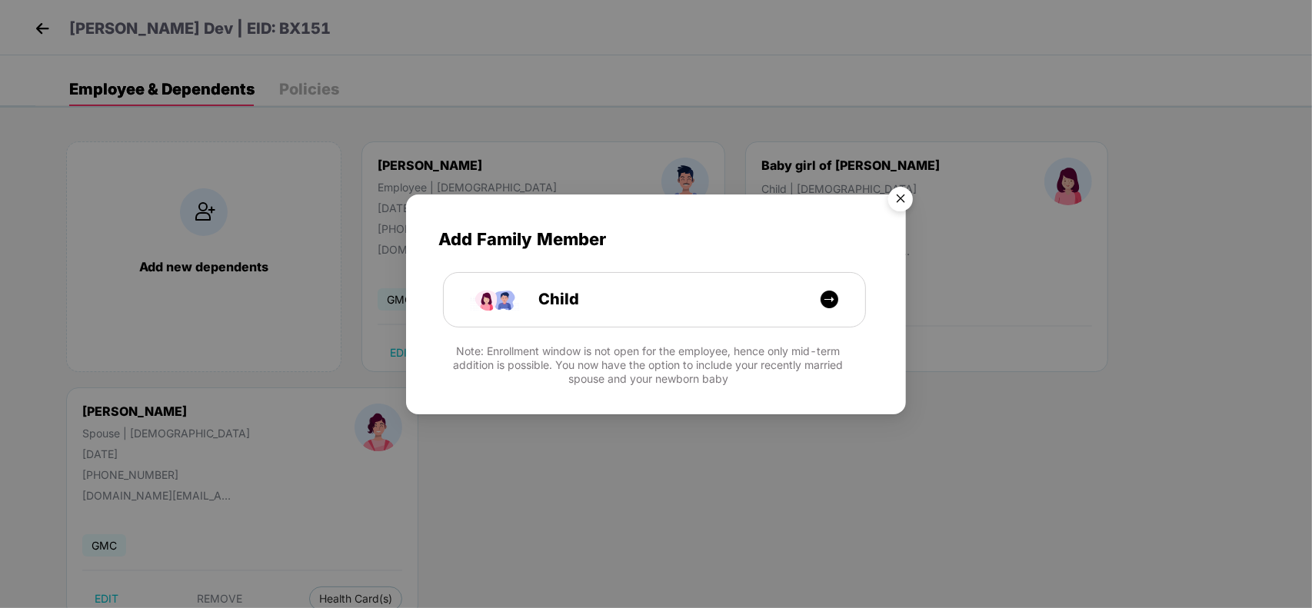
click at [905, 198] on img "Close" at bounding box center [900, 201] width 43 height 43
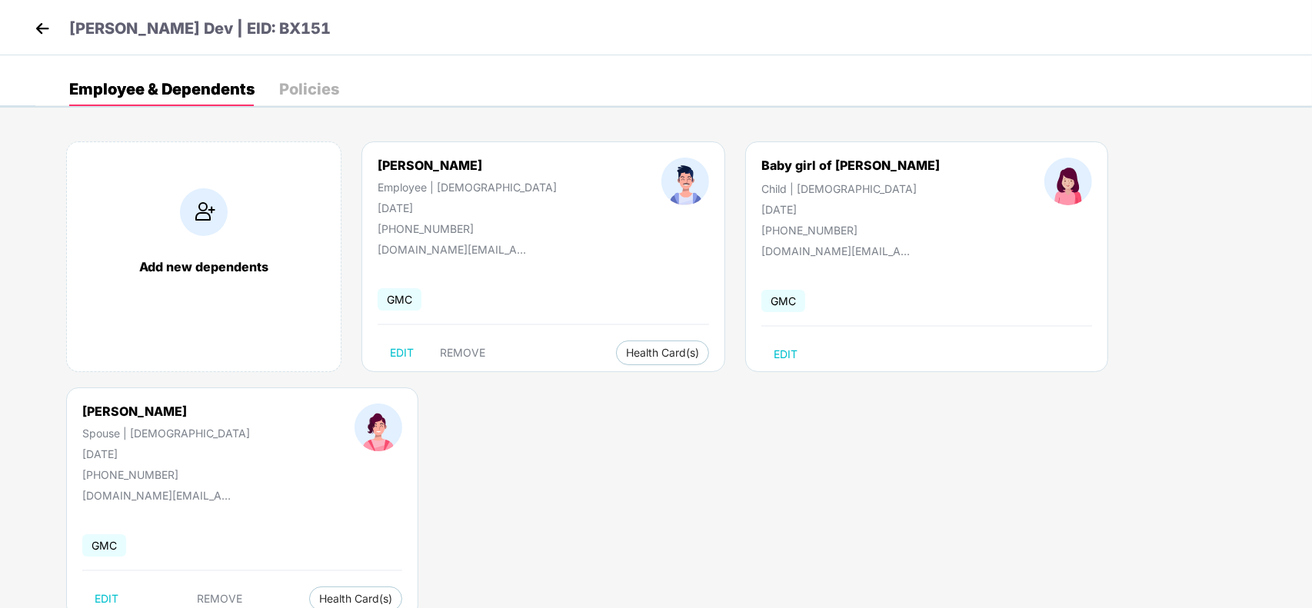
click at [48, 18] on img at bounding box center [42, 28] width 23 height 23
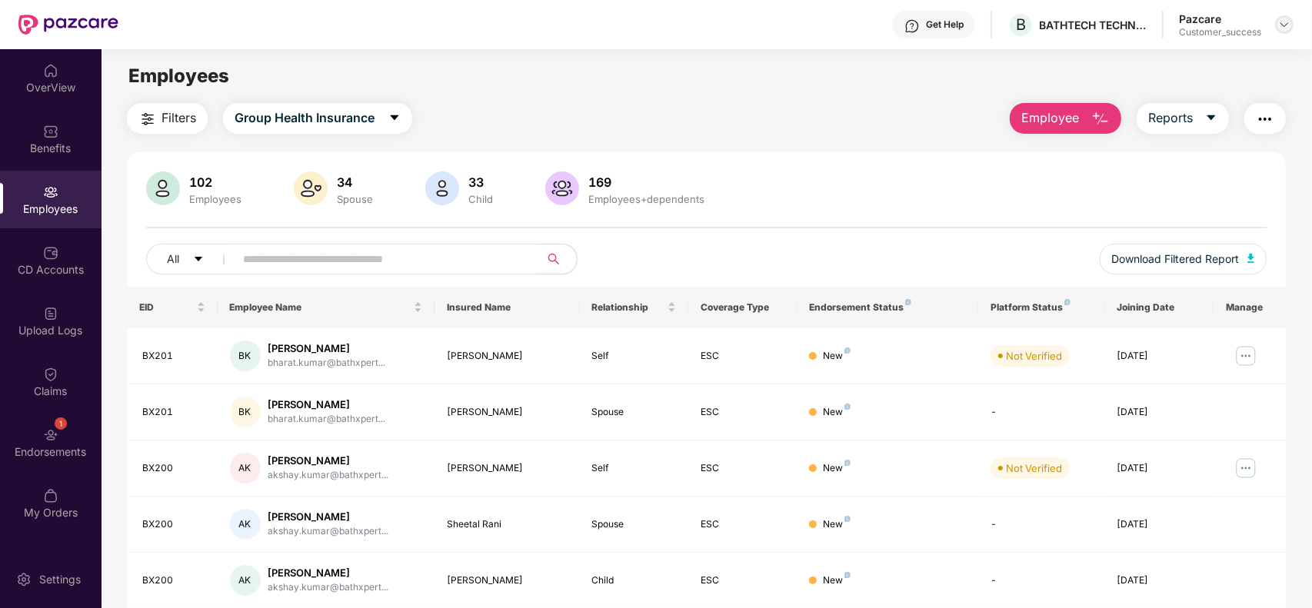
click at [1275, 22] on div at bounding box center [1284, 24] width 18 height 18
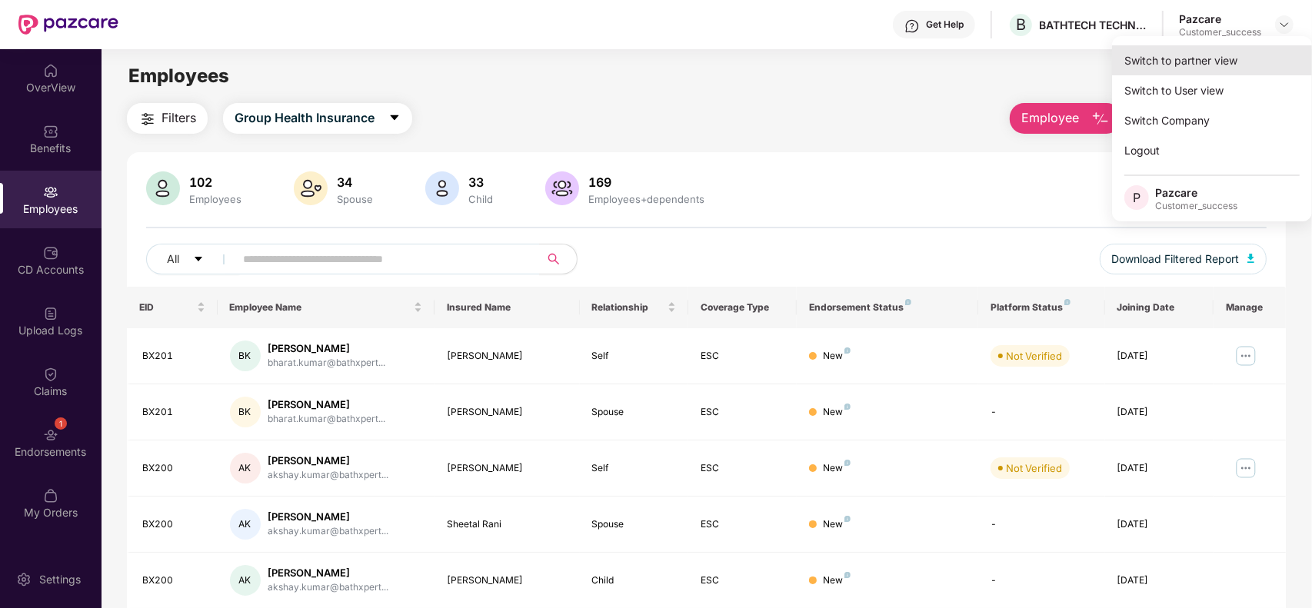
click at [1213, 65] on div "Switch to partner view" at bounding box center [1212, 60] width 200 height 30
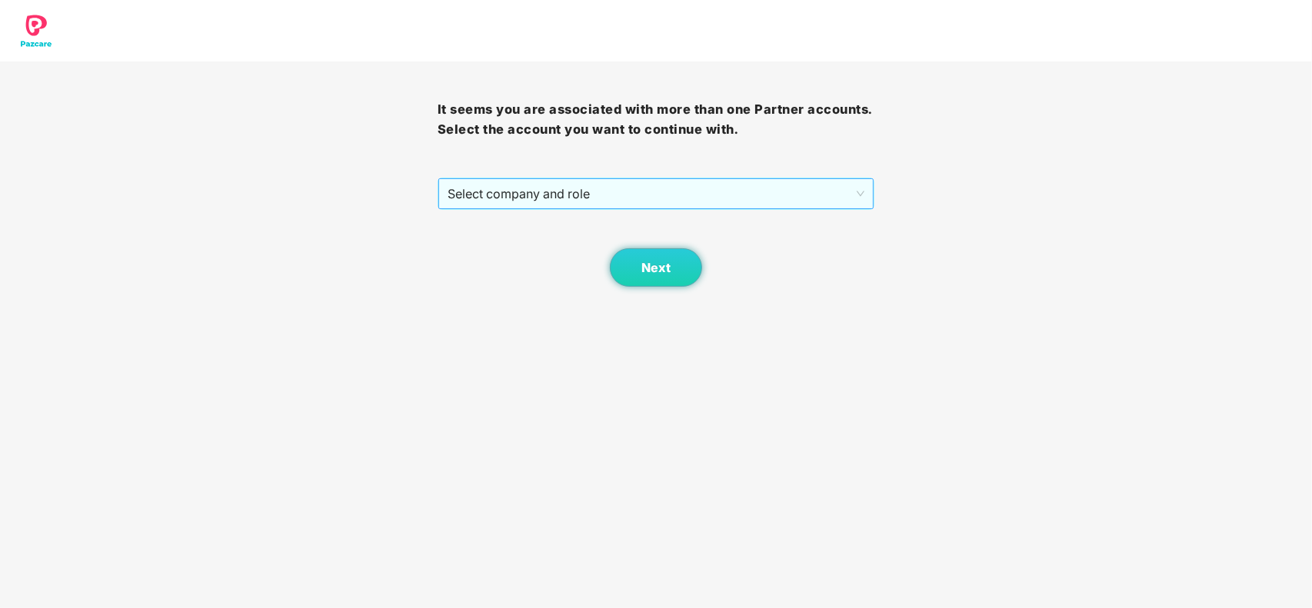
click at [617, 190] on span "Select company and role" at bounding box center [657, 193] width 418 height 29
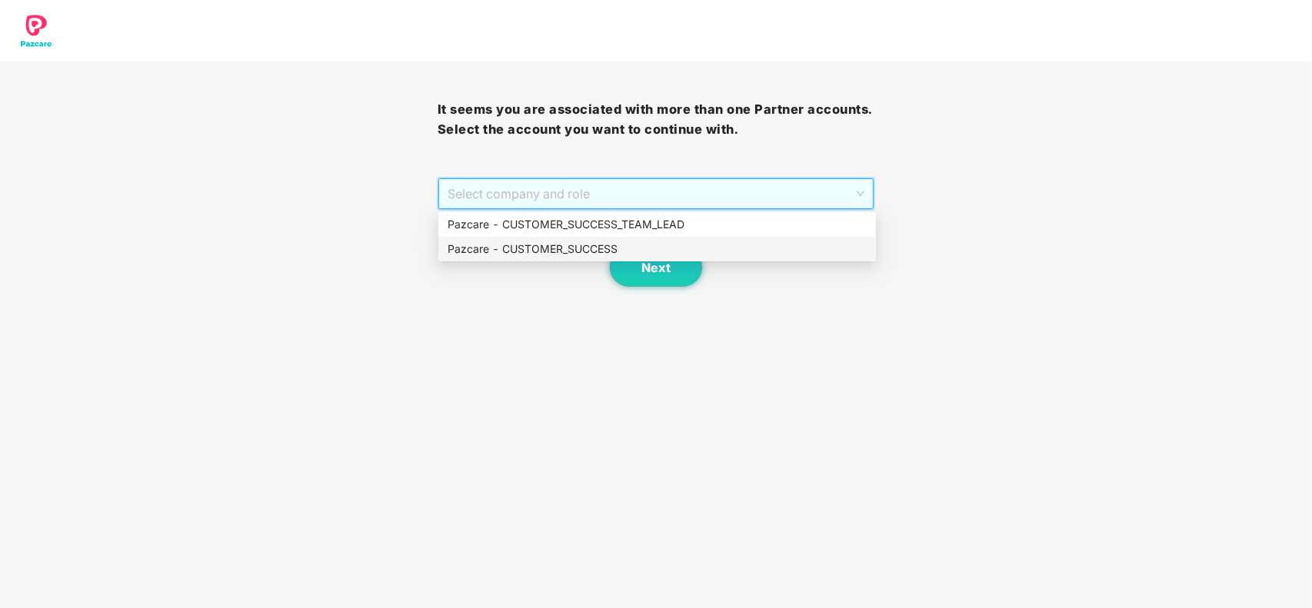
click at [509, 251] on div "Pazcare - CUSTOMER_SUCCESS" at bounding box center [657, 249] width 419 height 17
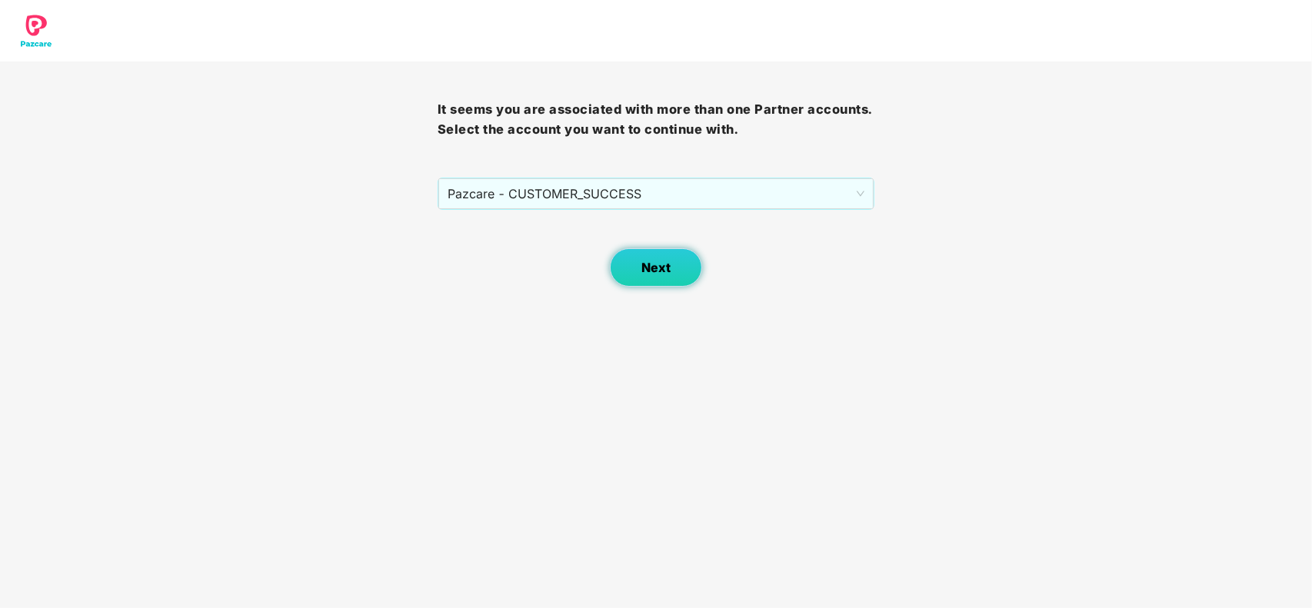
click at [637, 278] on button "Next" at bounding box center [656, 267] width 92 height 38
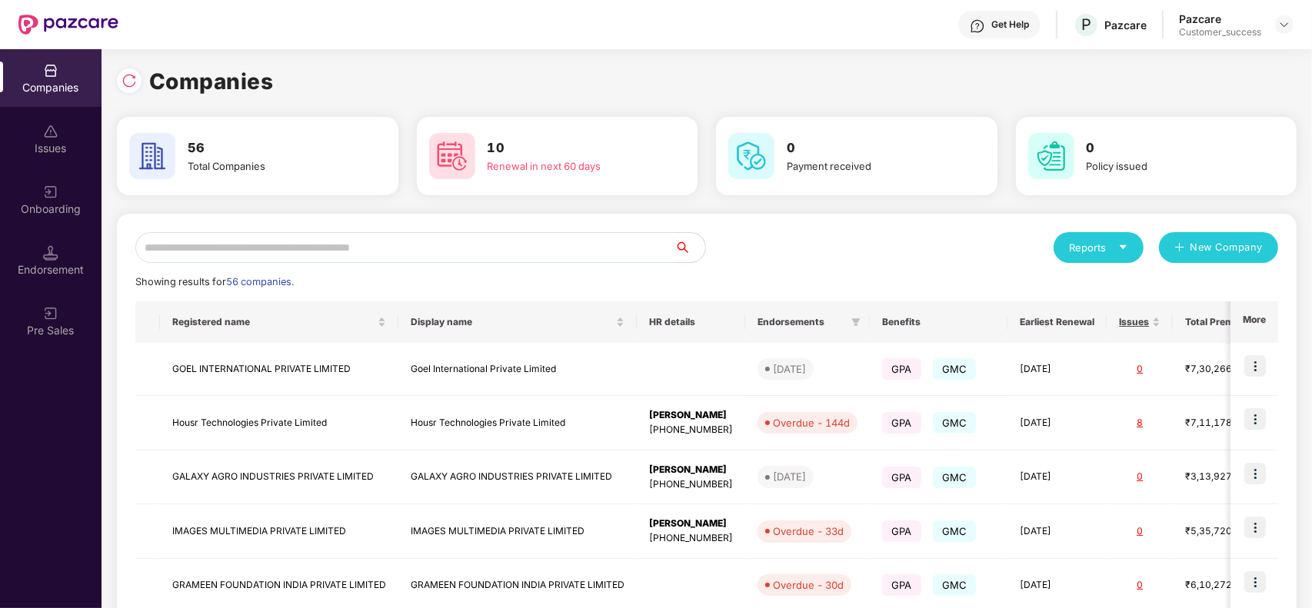
click at [469, 235] on input "text" at bounding box center [404, 247] width 539 height 31
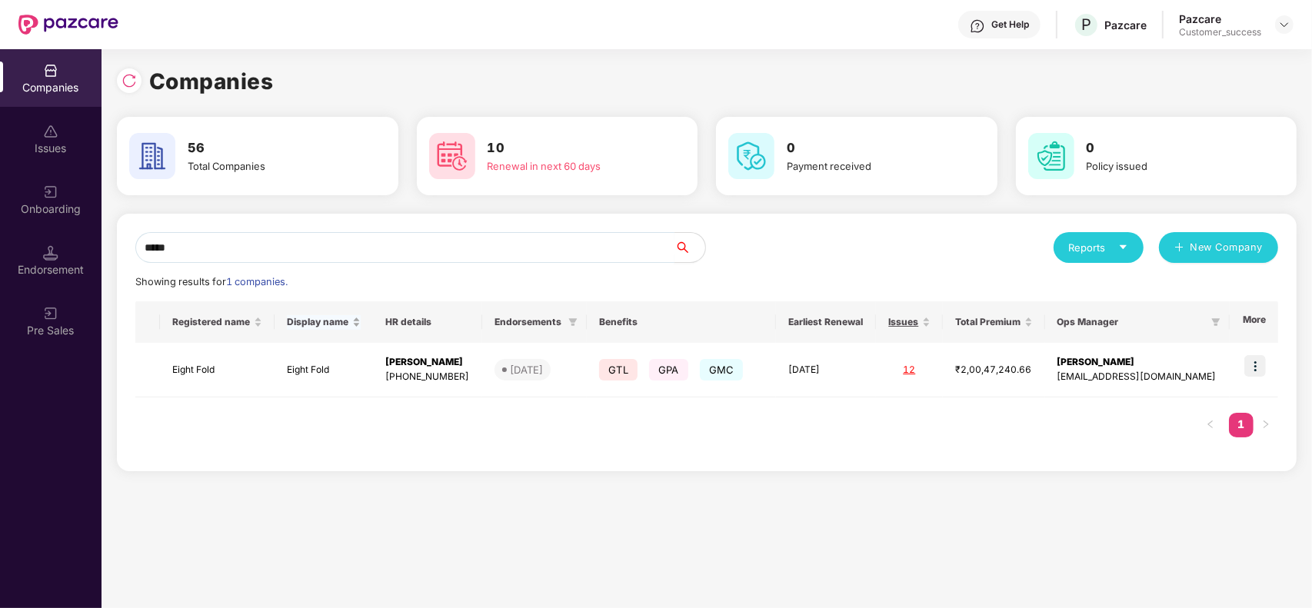
type input "*****"
click at [352, 330] on div "Display name" at bounding box center [324, 322] width 74 height 15
click at [328, 378] on td "Eight Fold" at bounding box center [324, 370] width 98 height 55
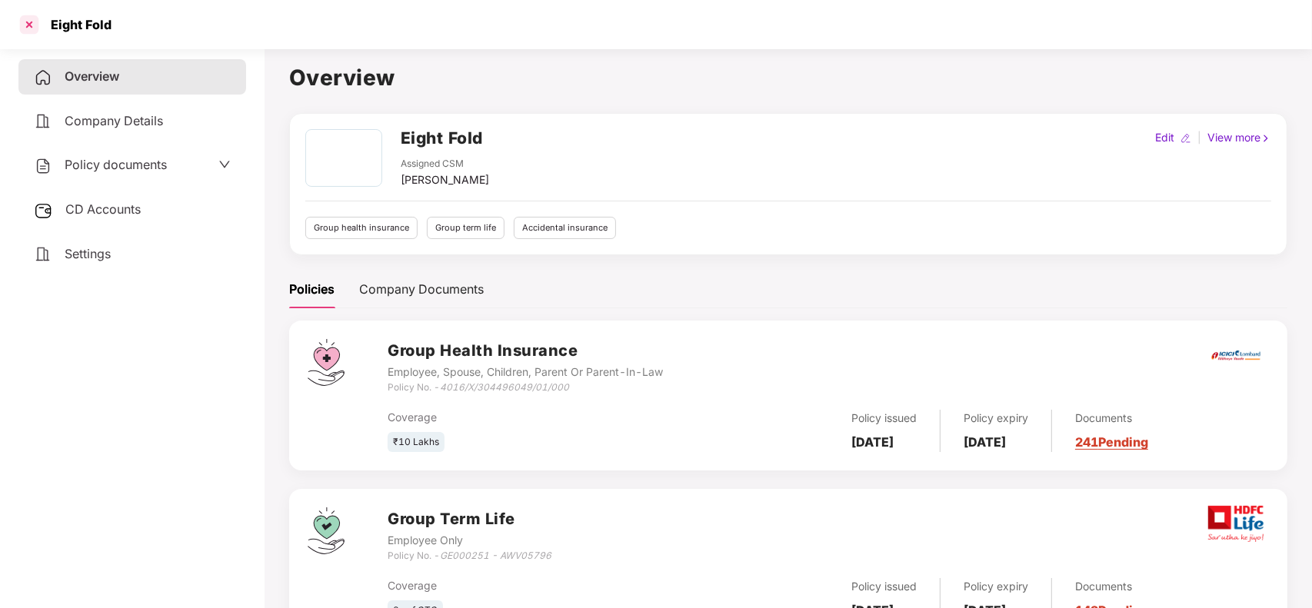
click at [25, 23] on div at bounding box center [29, 24] width 25 height 25
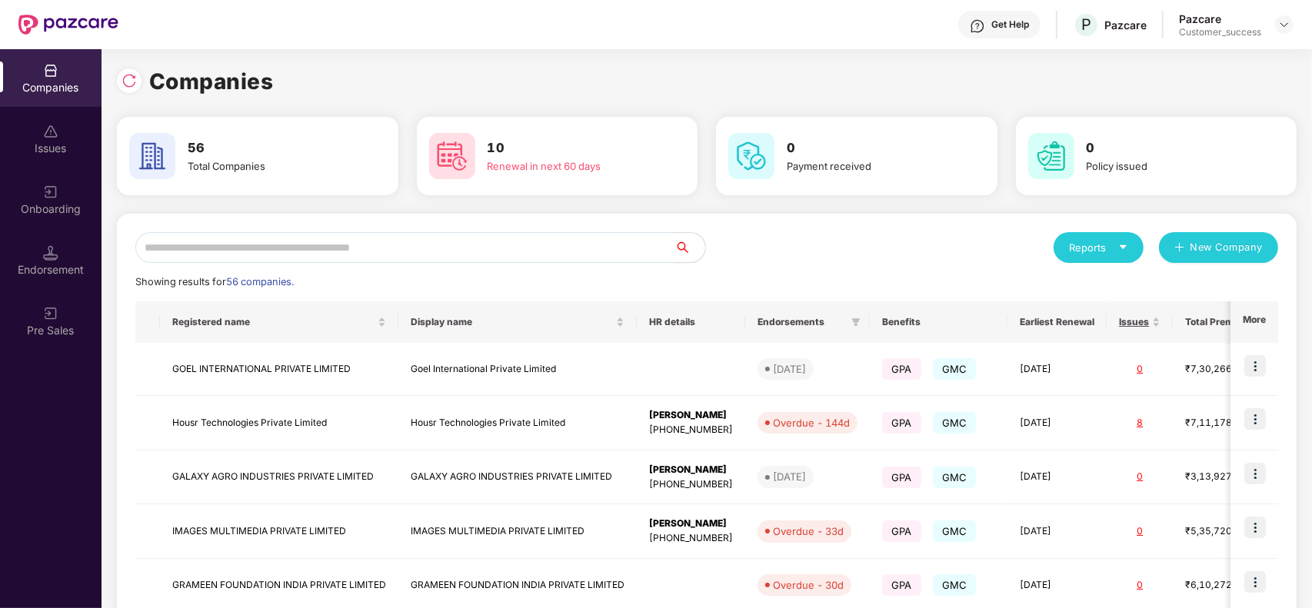
click at [223, 240] on input "text" at bounding box center [404, 247] width 539 height 31
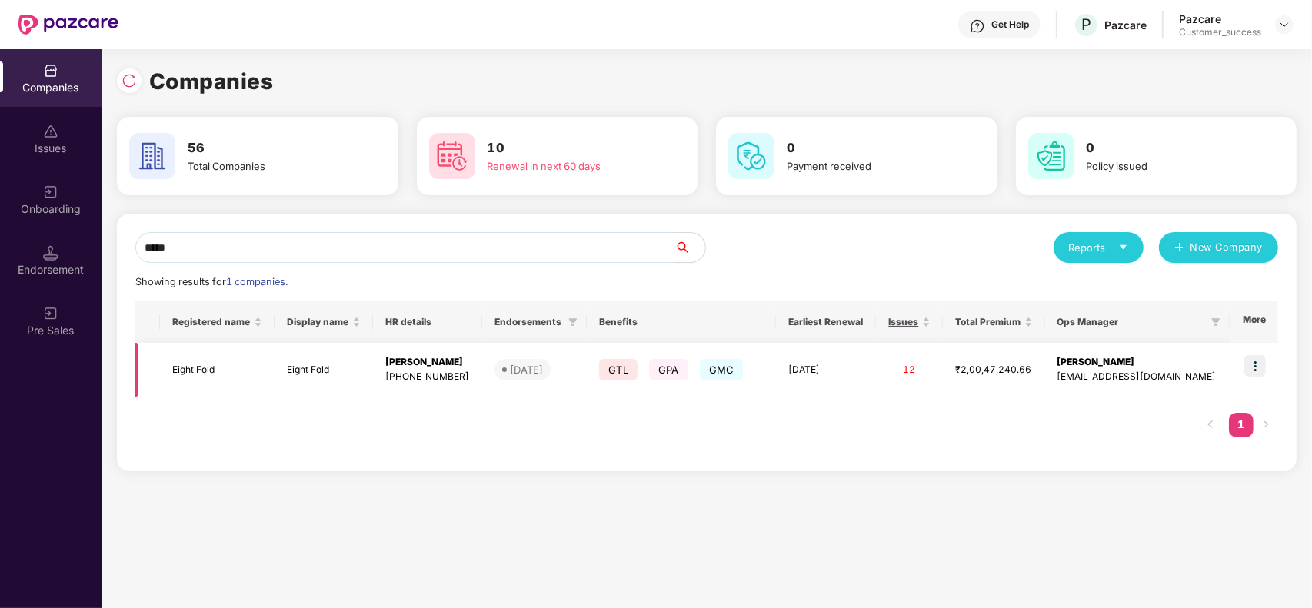
type input "*****"
click at [1251, 367] on img at bounding box center [1255, 366] width 22 height 22
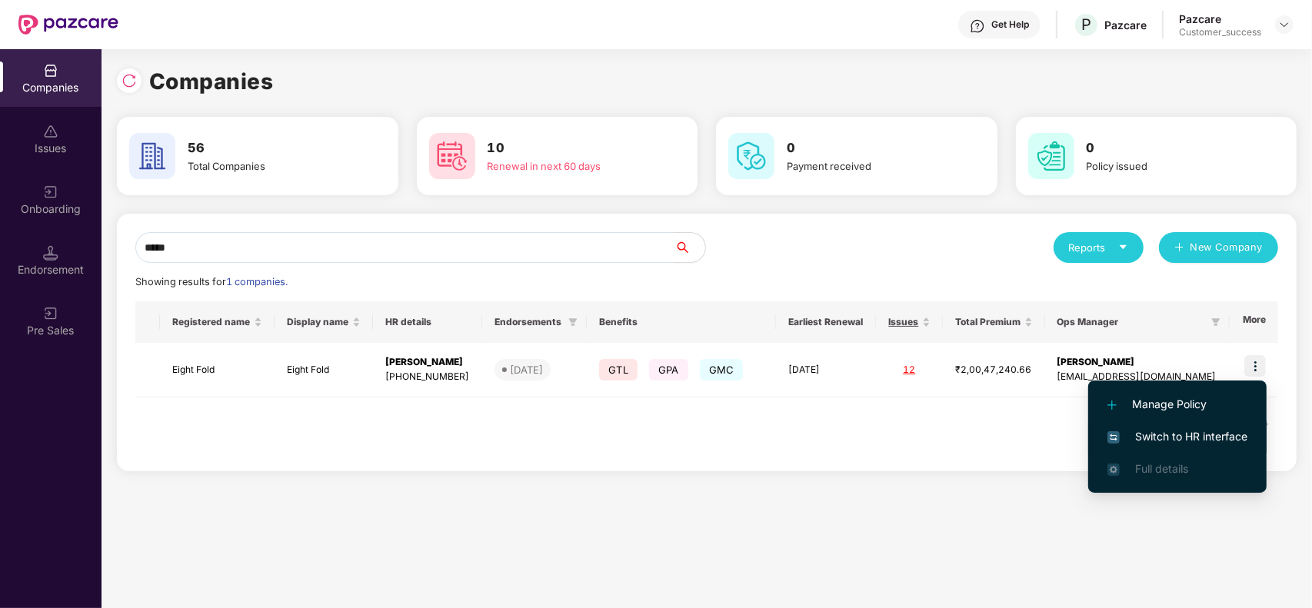
click at [1192, 425] on li "Switch to HR interface" at bounding box center [1177, 437] width 178 height 32
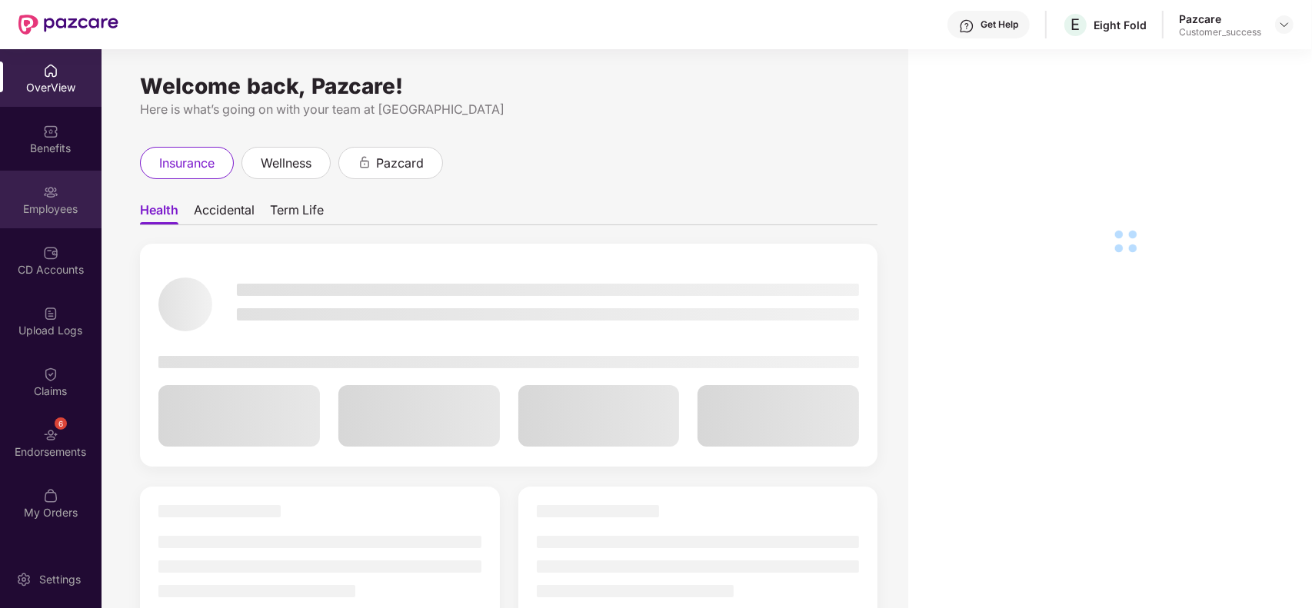
click at [42, 178] on div "Employees" at bounding box center [51, 200] width 102 height 58
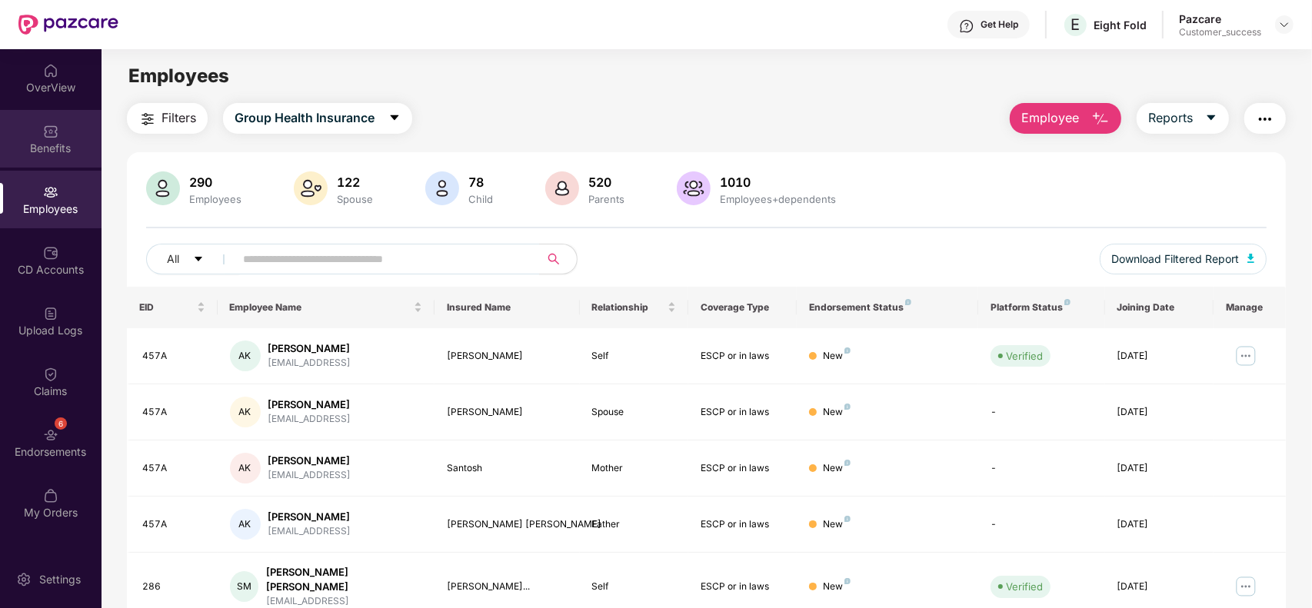
click at [48, 156] on div "Benefits" at bounding box center [51, 139] width 102 height 58
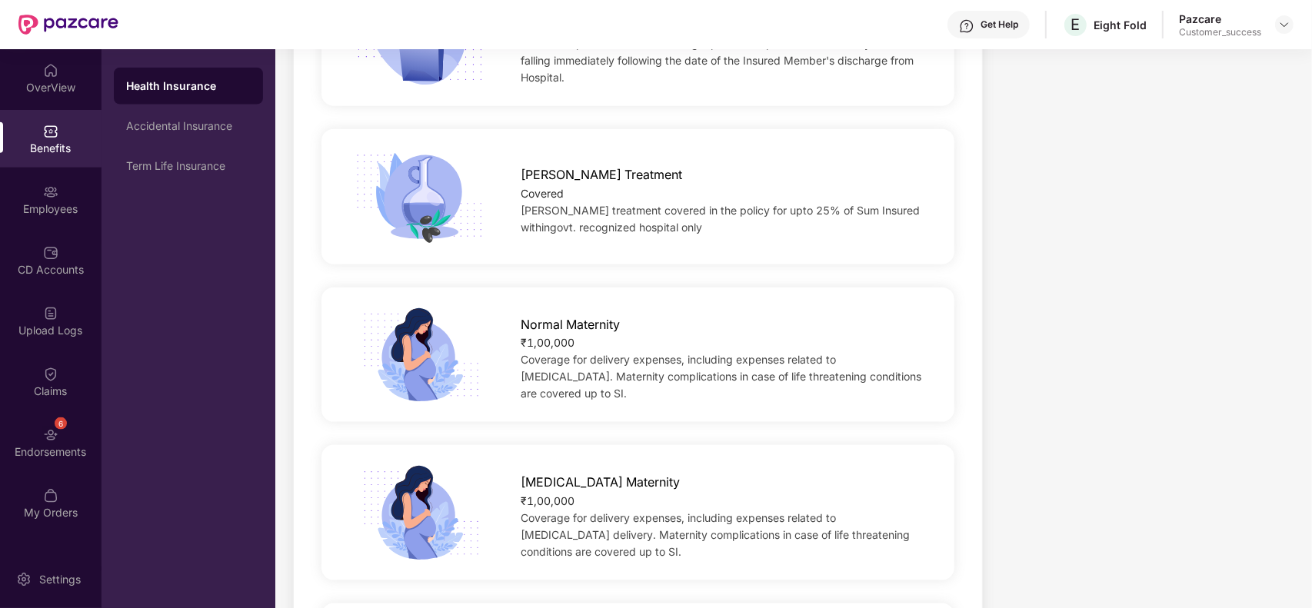
scroll to position [2978, 0]
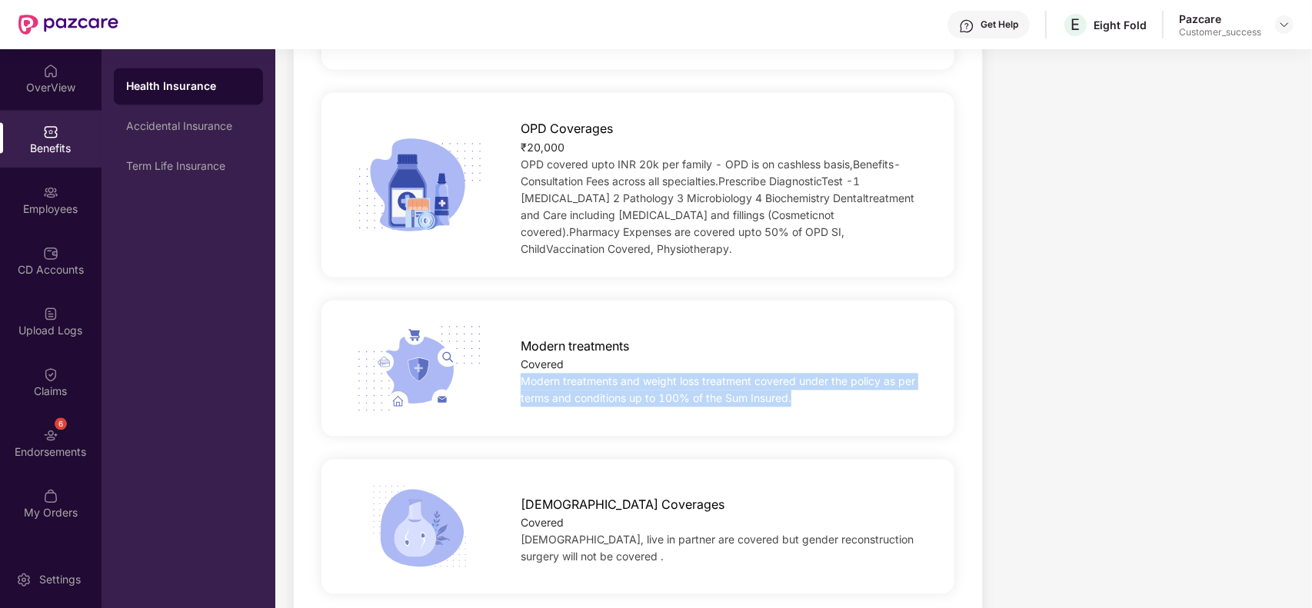
drag, startPoint x: 521, startPoint y: 363, endPoint x: 809, endPoint y: 383, distance: 289.1
click at [809, 383] on div "Modern treatments and weight loss treatment covered under the policy as per ter…" at bounding box center [724, 390] width 406 height 34
copy span "Modern treatments and weight loss treatment covered under the policy as per ter…"
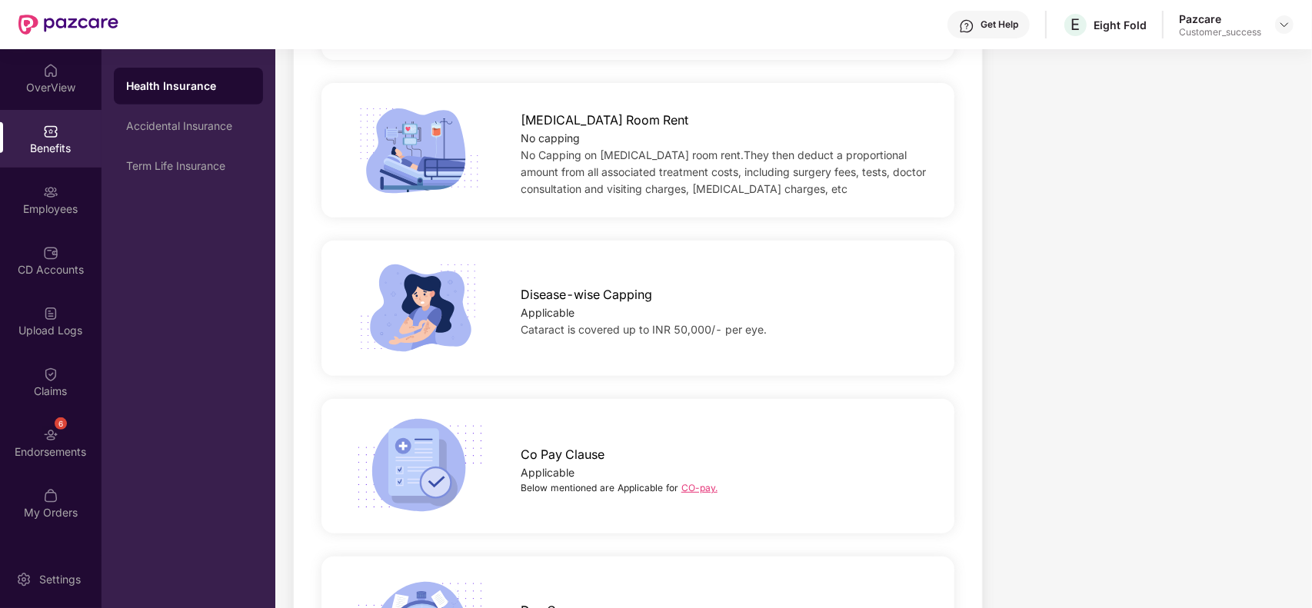
scroll to position [0, 0]
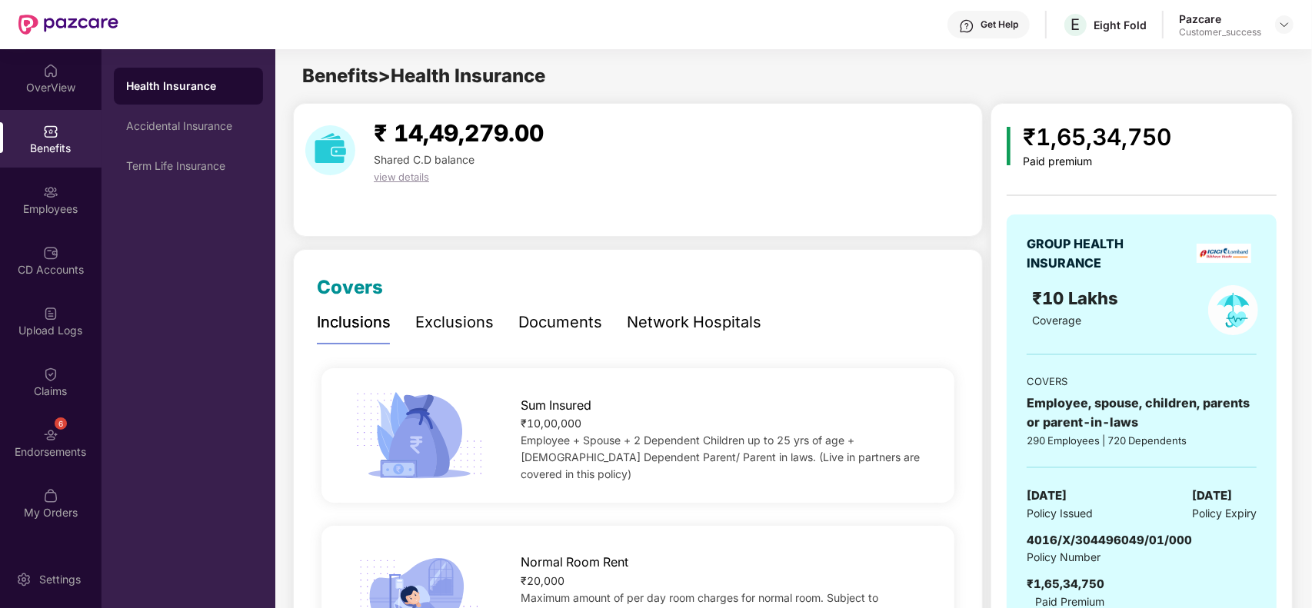
click at [558, 340] on div "Documents" at bounding box center [560, 322] width 84 height 42
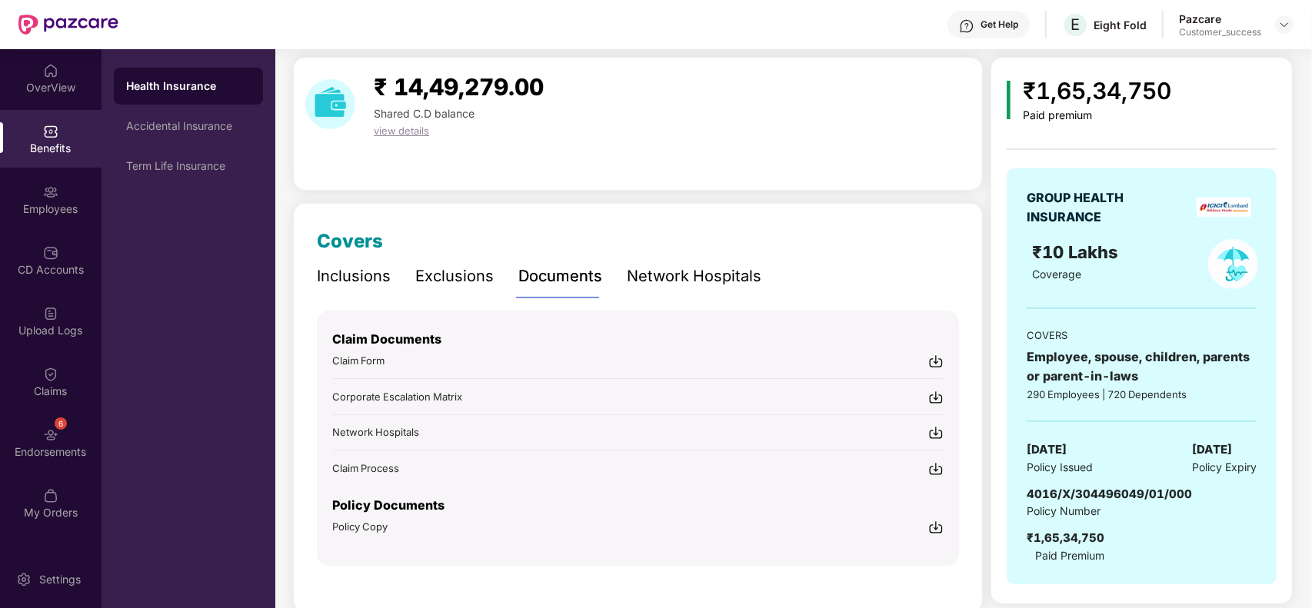
scroll to position [46, 0]
click at [927, 521] on div "Policy Copy" at bounding box center [637, 527] width 611 height 16
click at [1288, 25] on img at bounding box center [1284, 24] width 12 height 12
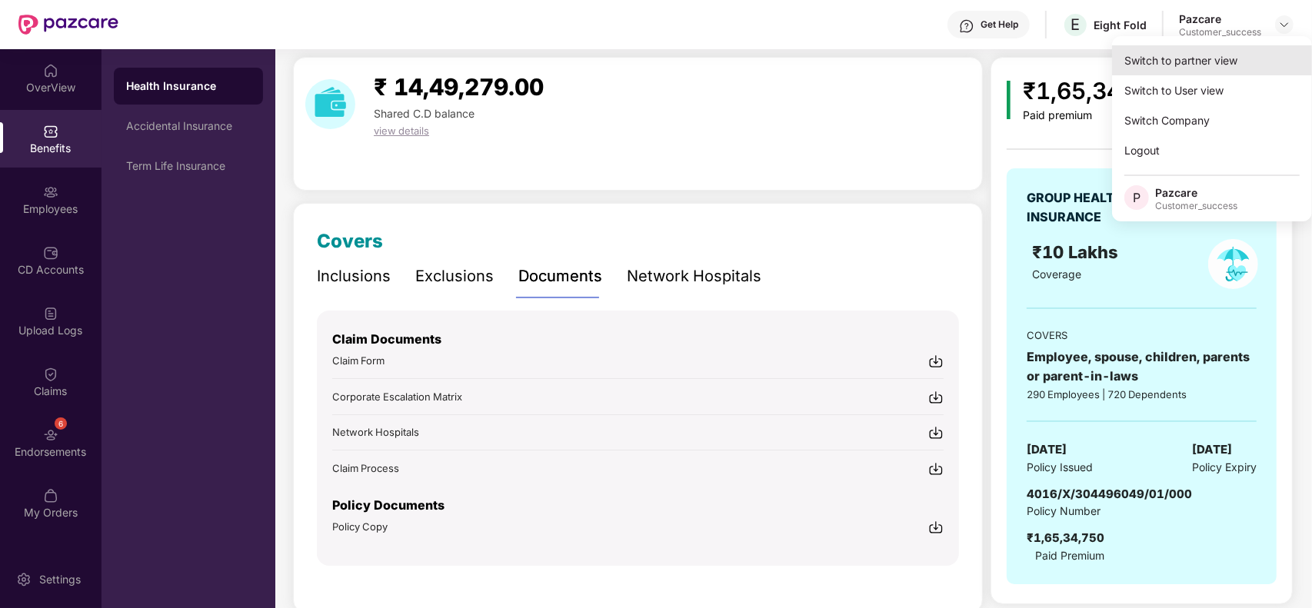
click at [1223, 62] on div "Switch to partner view" at bounding box center [1212, 60] width 200 height 30
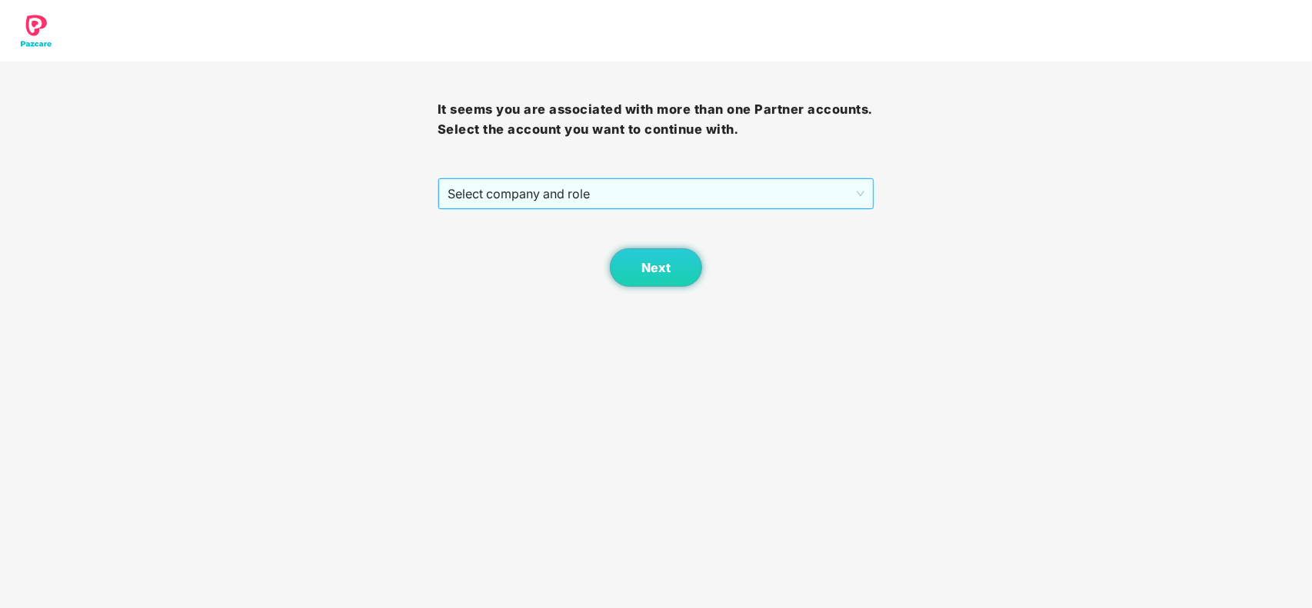
click at [721, 209] on div "Select company and role" at bounding box center [656, 193] width 436 height 31
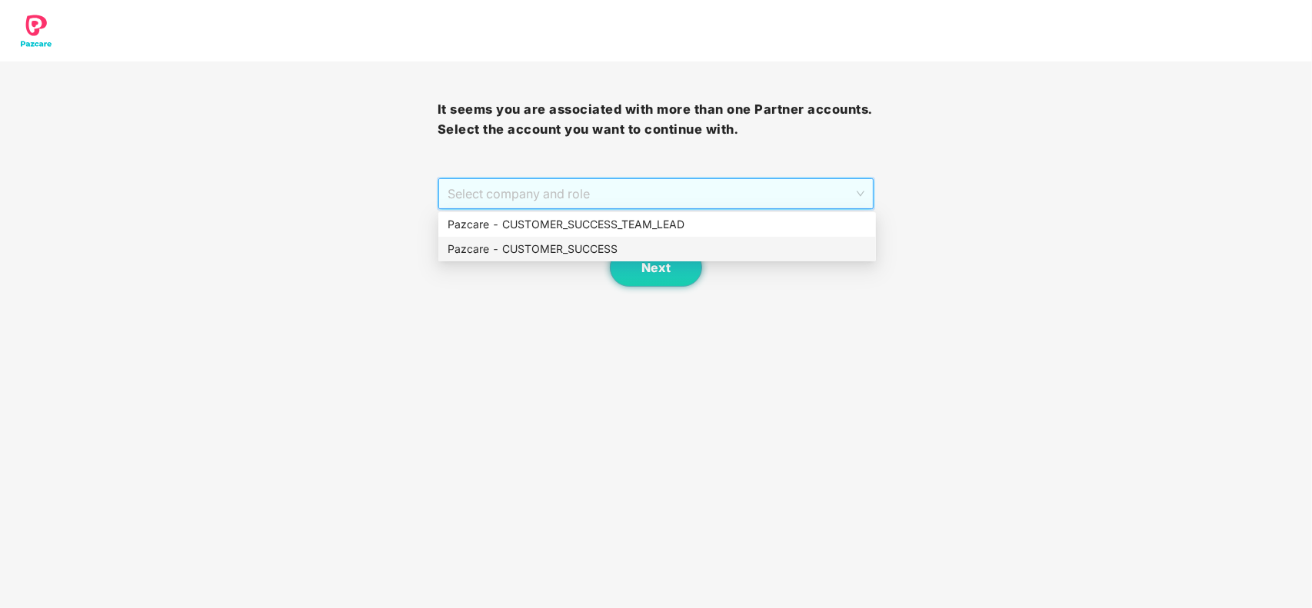
click at [674, 241] on div "Pazcare - CUSTOMER_SUCCESS" at bounding box center [657, 249] width 419 height 17
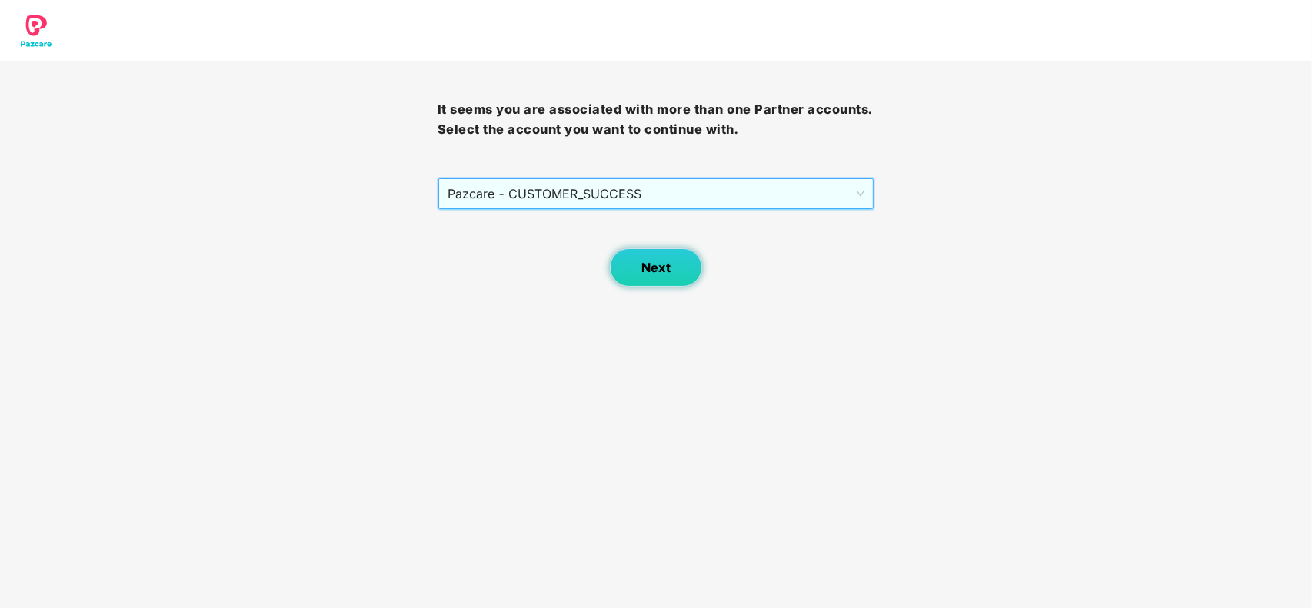
click at [655, 263] on span "Next" at bounding box center [655, 268] width 29 height 15
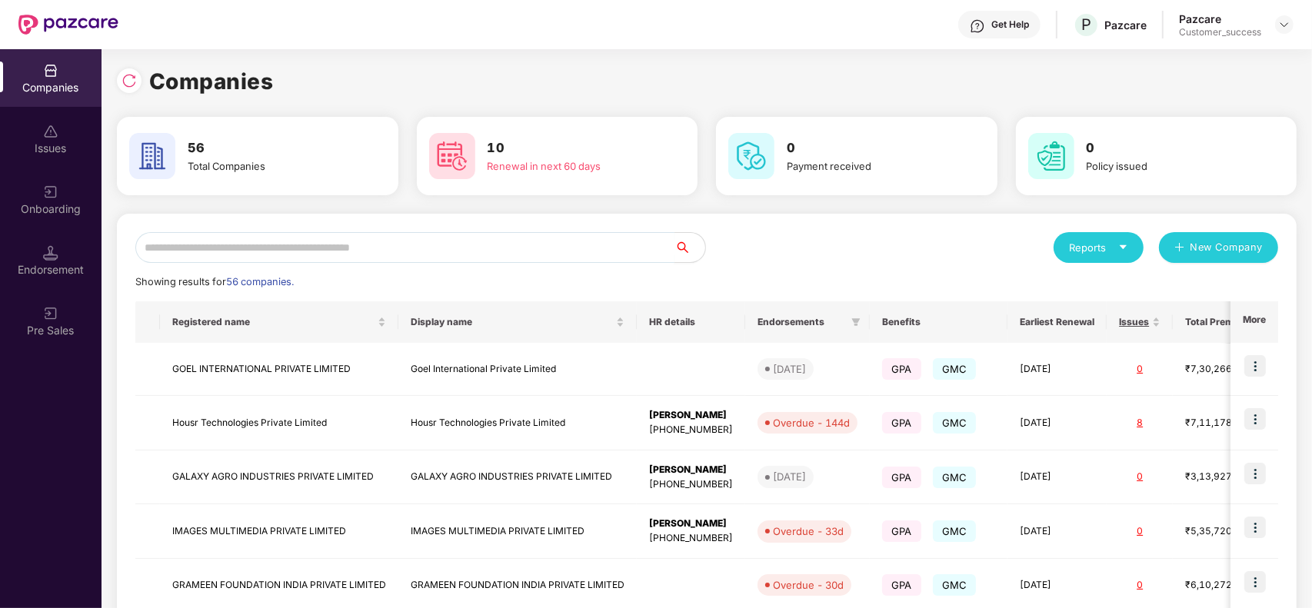
click at [458, 246] on input "text" at bounding box center [404, 247] width 539 height 31
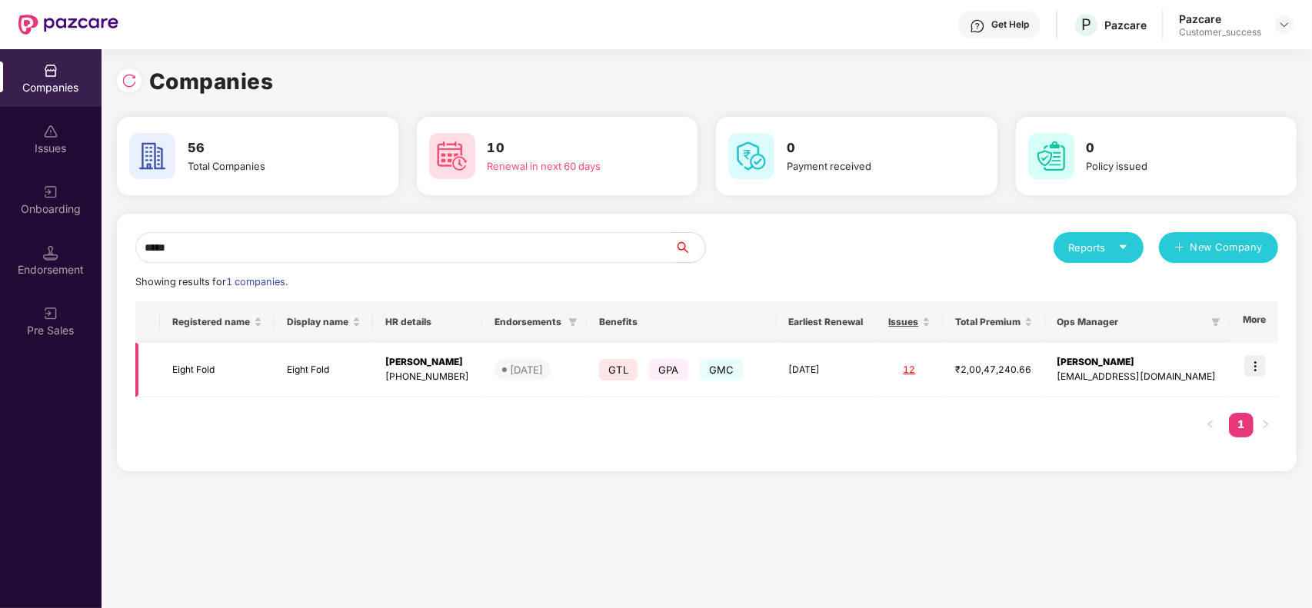
type input "*****"
click at [1256, 366] on img at bounding box center [1255, 366] width 22 height 22
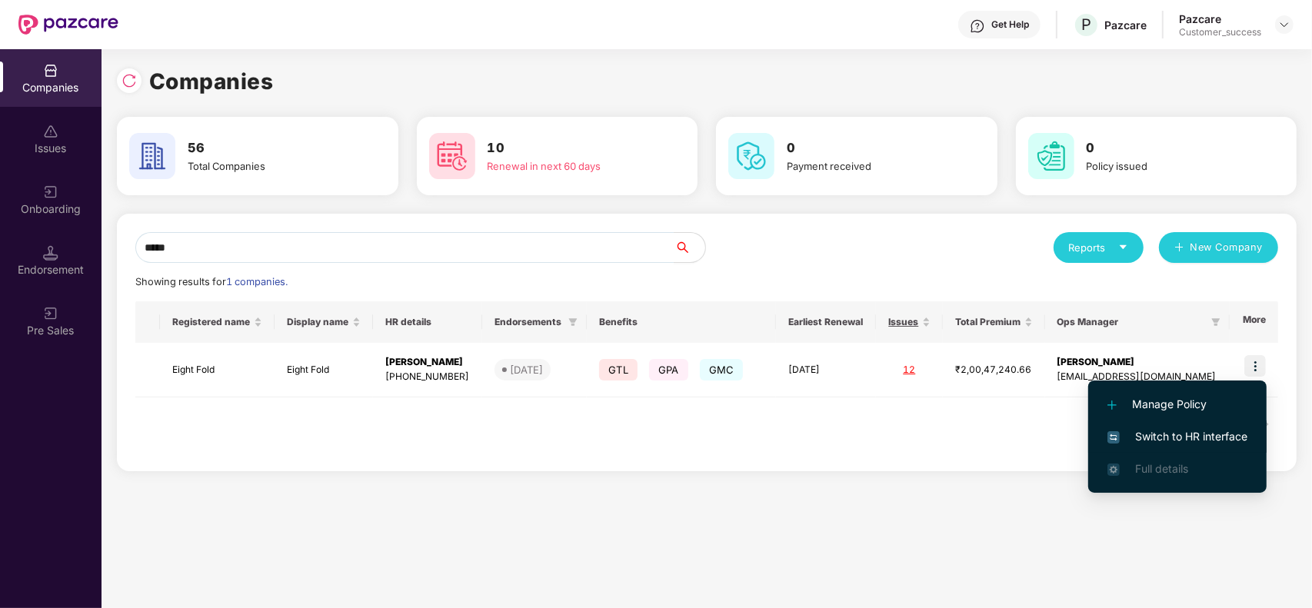
click at [1194, 439] on span "Switch to HR interface" at bounding box center [1178, 436] width 140 height 17
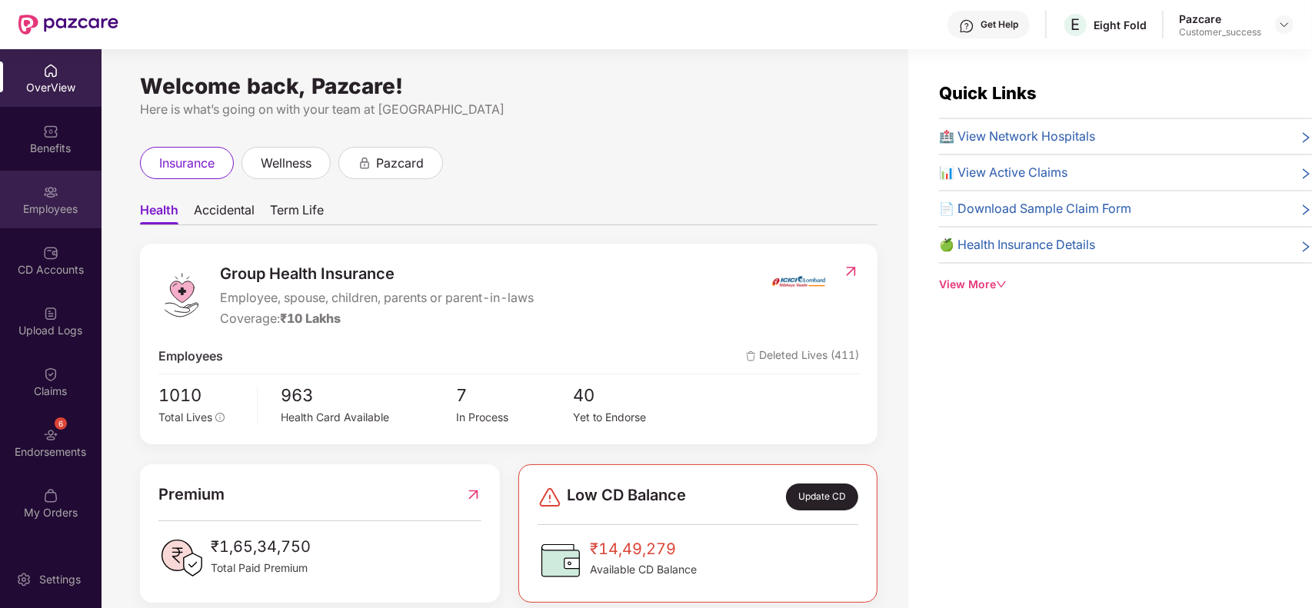
click at [55, 195] on img at bounding box center [50, 192] width 15 height 15
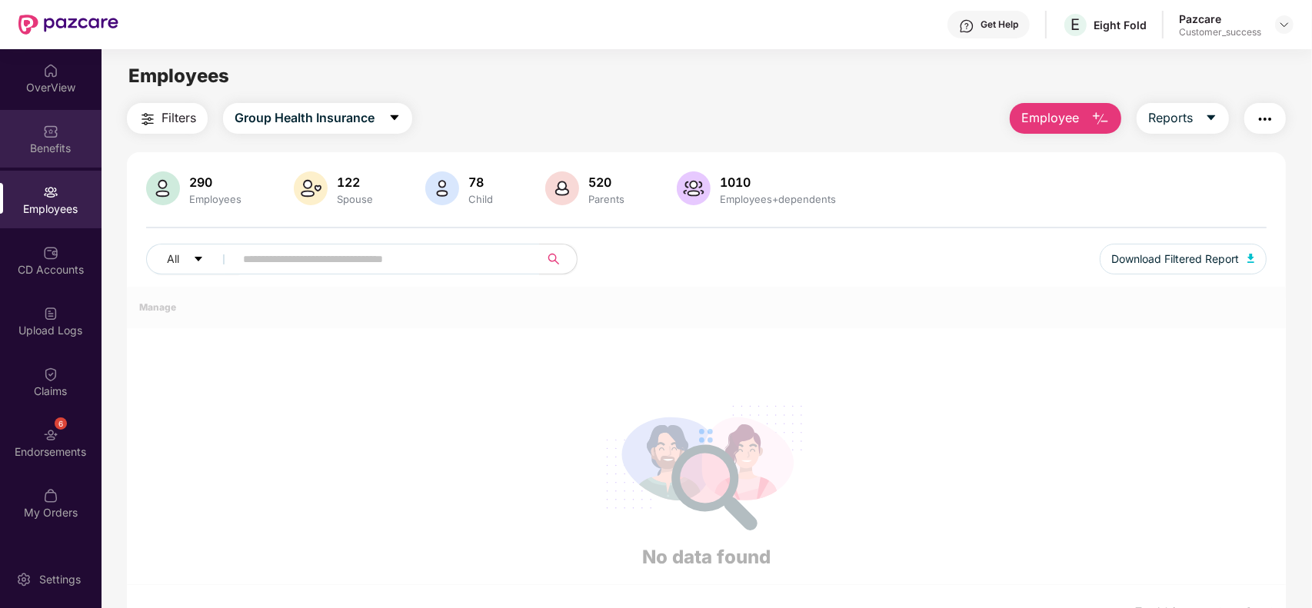
click at [54, 147] on div "Benefits" at bounding box center [51, 148] width 102 height 15
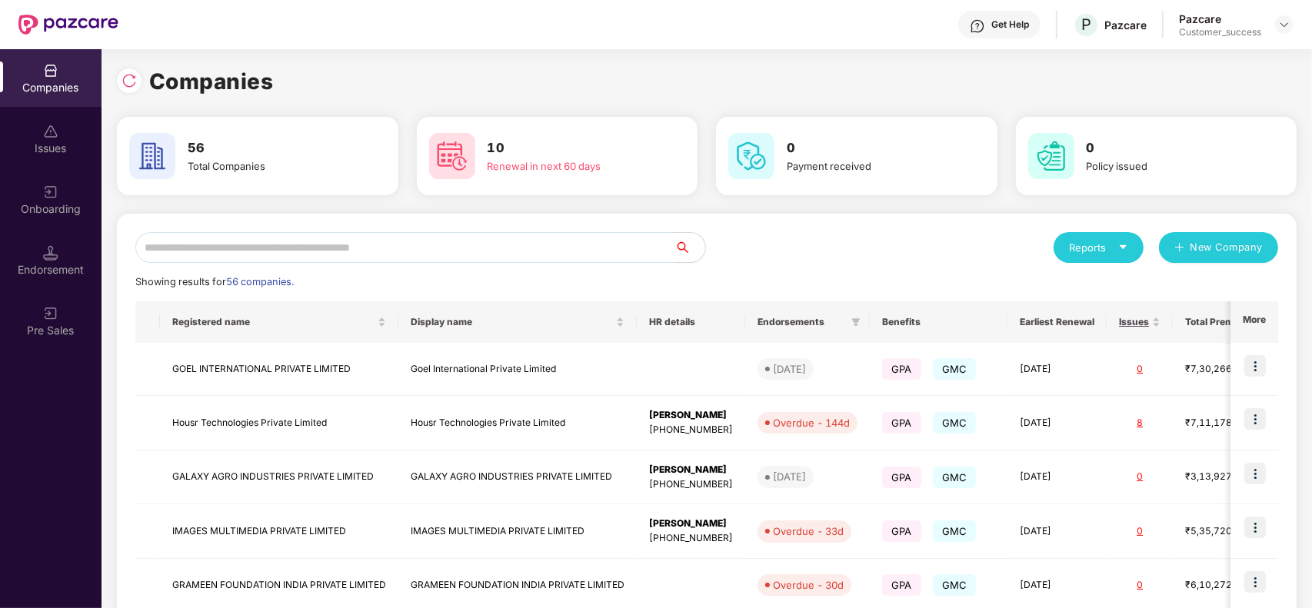
click at [287, 238] on input "text" at bounding box center [404, 247] width 539 height 31
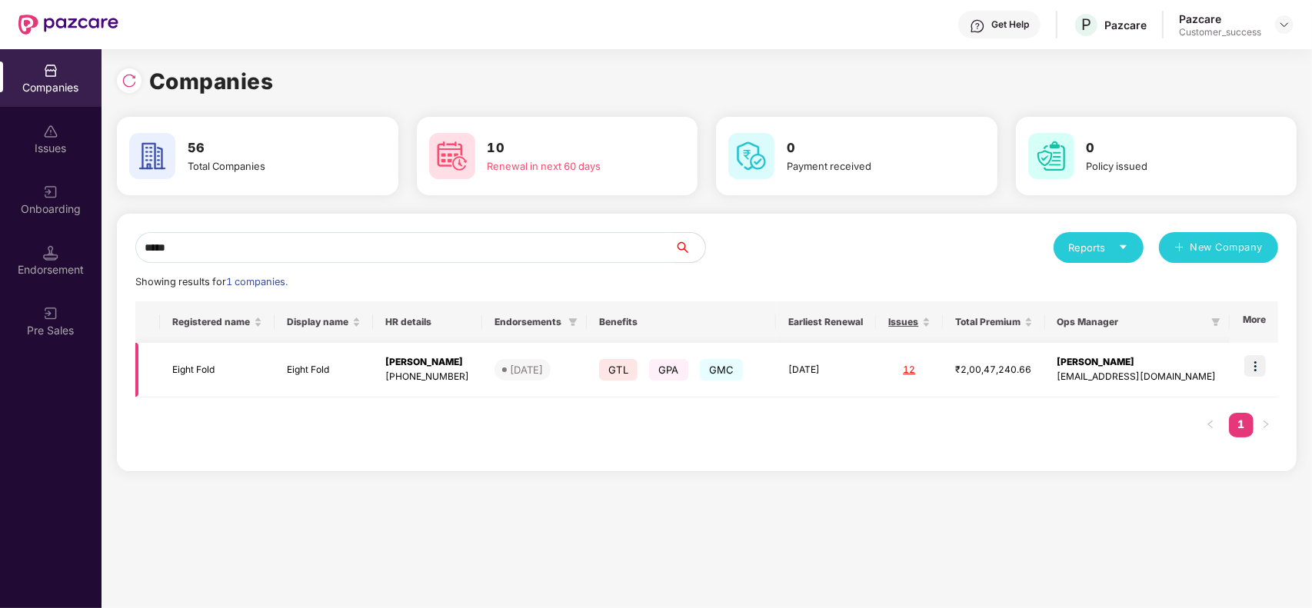
type input "*****"
click at [336, 375] on td "Eight Fold" at bounding box center [324, 370] width 98 height 55
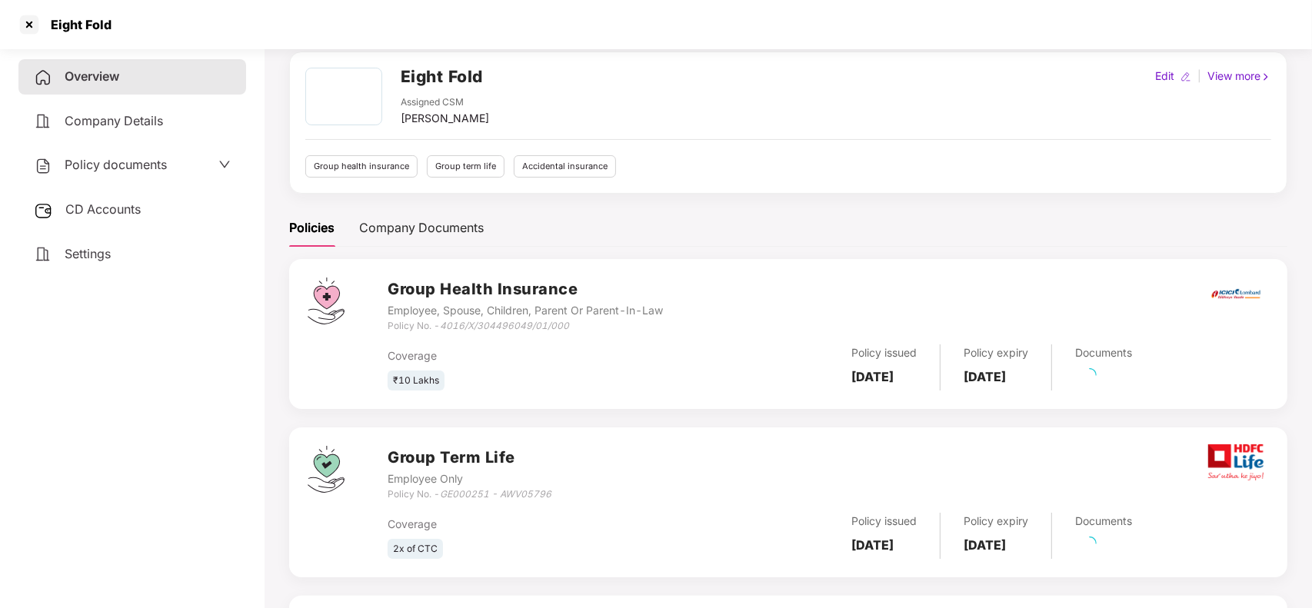
scroll to position [69, 0]
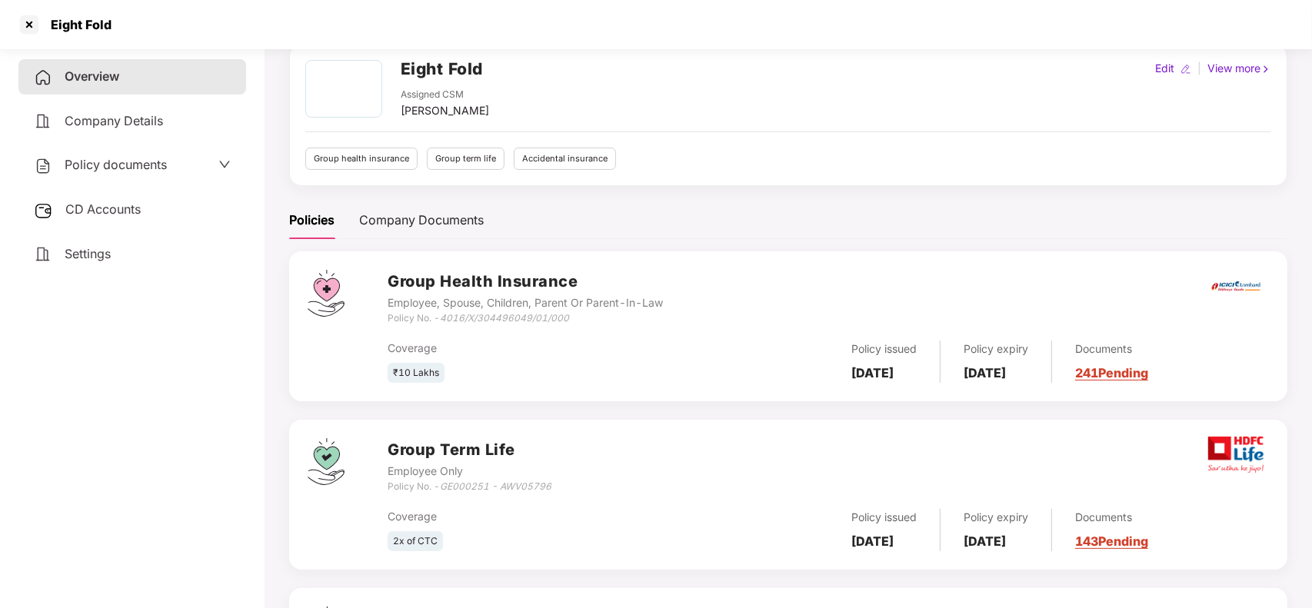
click at [1148, 383] on div "Documents 241 Pending" at bounding box center [1100, 362] width 96 height 42
click at [1148, 369] on link "241 Pending" at bounding box center [1111, 372] width 73 height 15
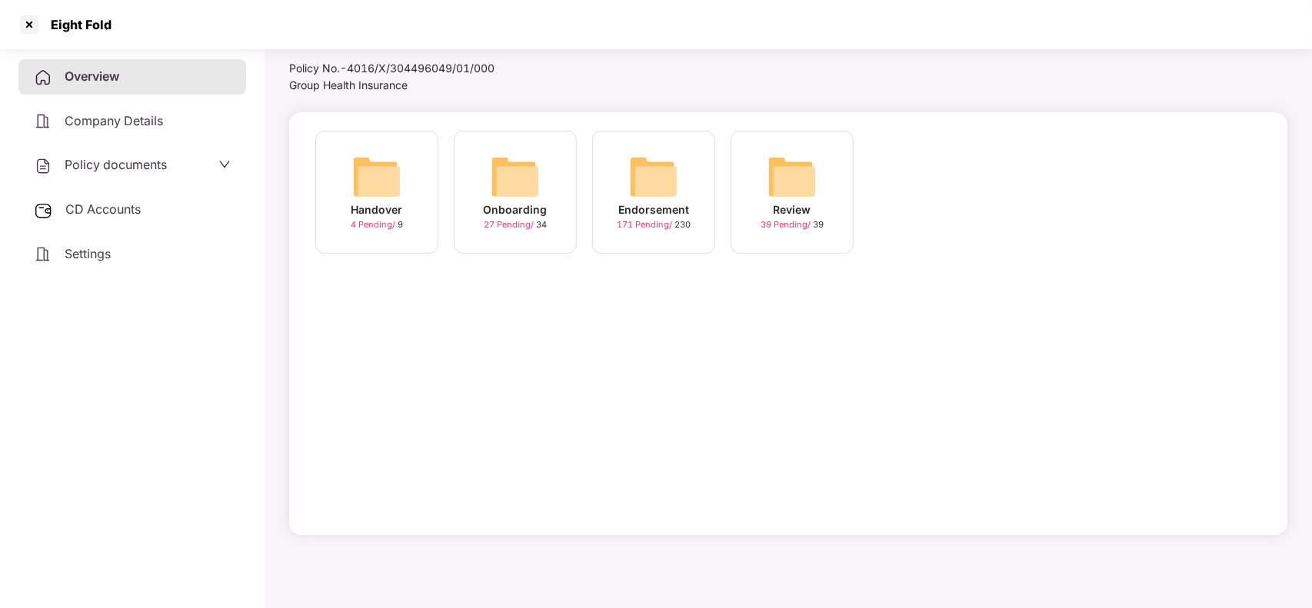
click at [521, 187] on img at bounding box center [515, 176] width 49 height 49
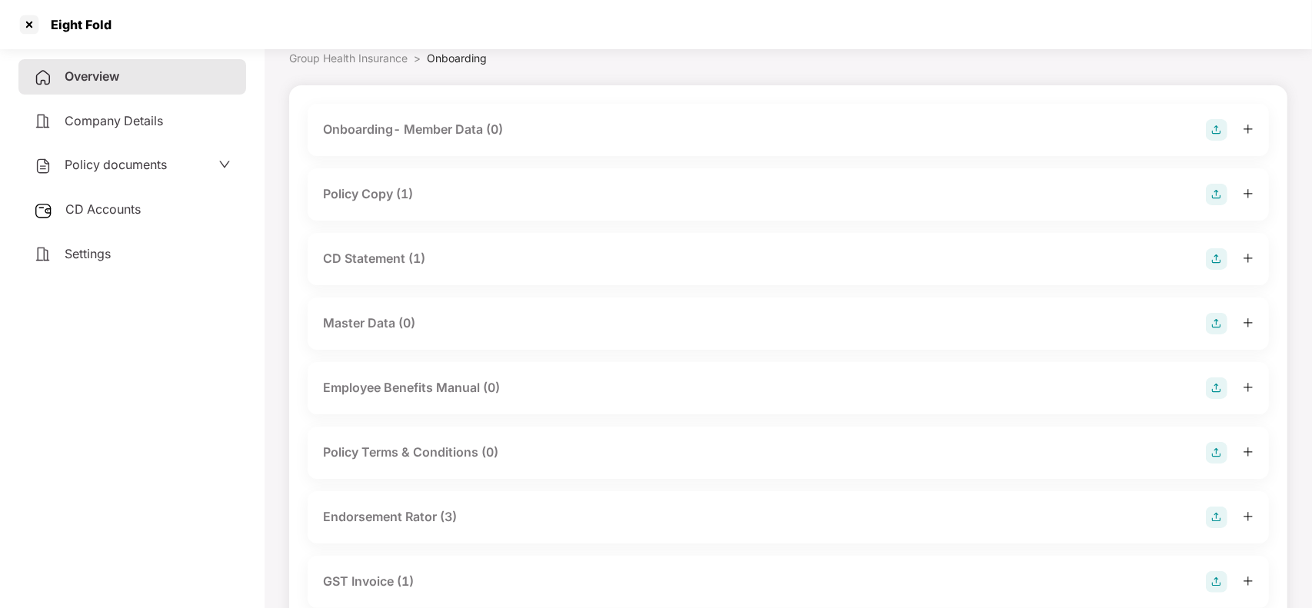
click at [365, 58] on span "Group Health Insurance" at bounding box center [348, 58] width 118 height 13
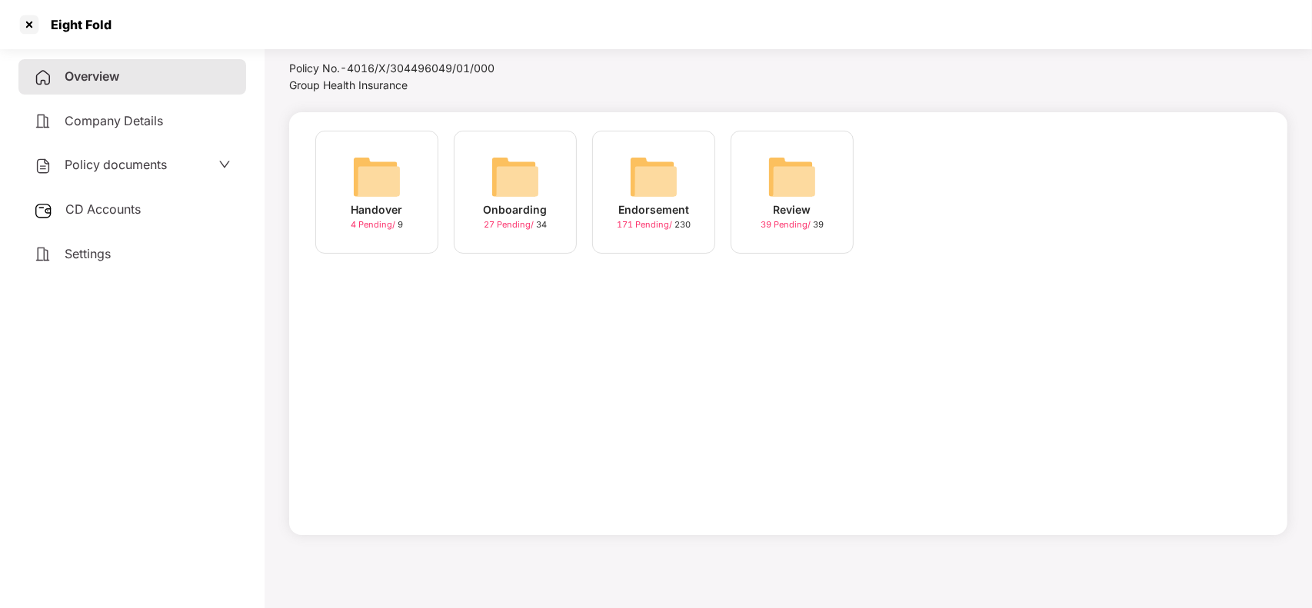
click at [674, 206] on div "Endorsement" at bounding box center [653, 210] width 71 height 17
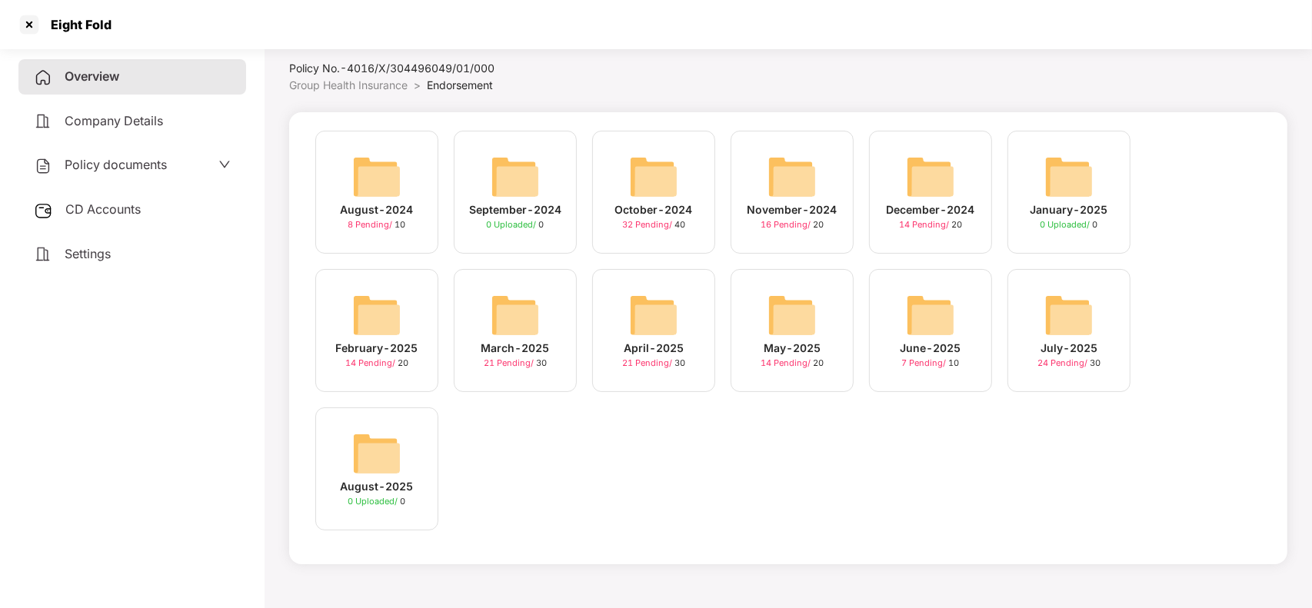
click at [1058, 340] on div "July-2025" at bounding box center [1069, 348] width 57 height 17
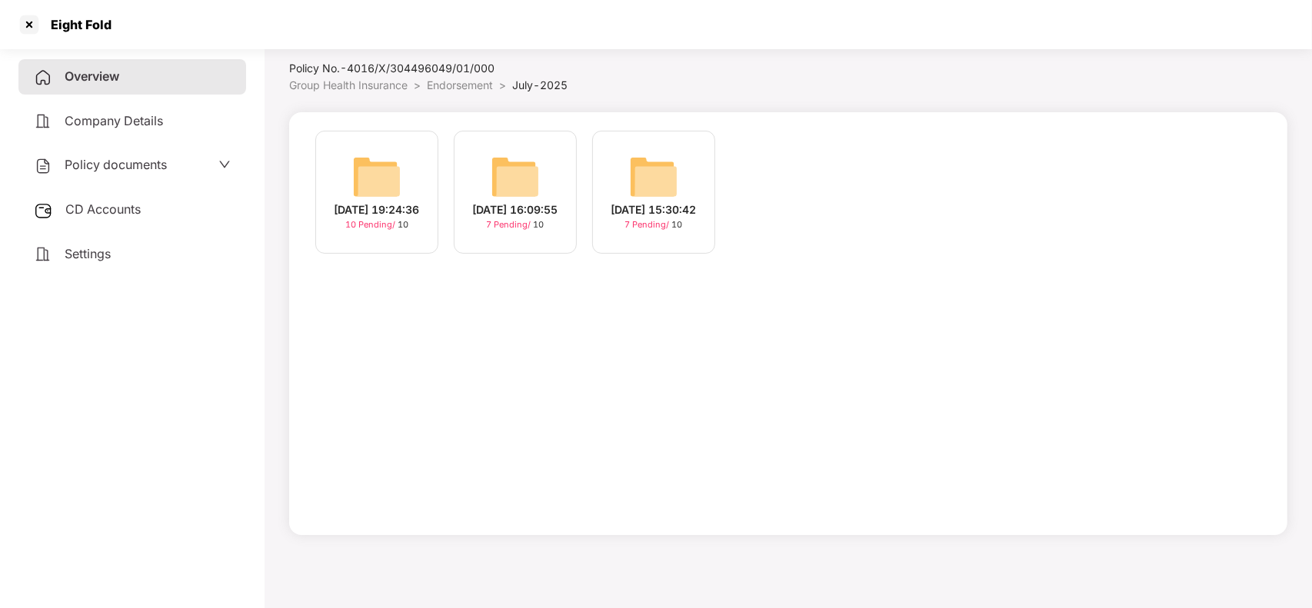
click at [675, 202] on div "[DATE] 15:30:42" at bounding box center [653, 210] width 85 height 17
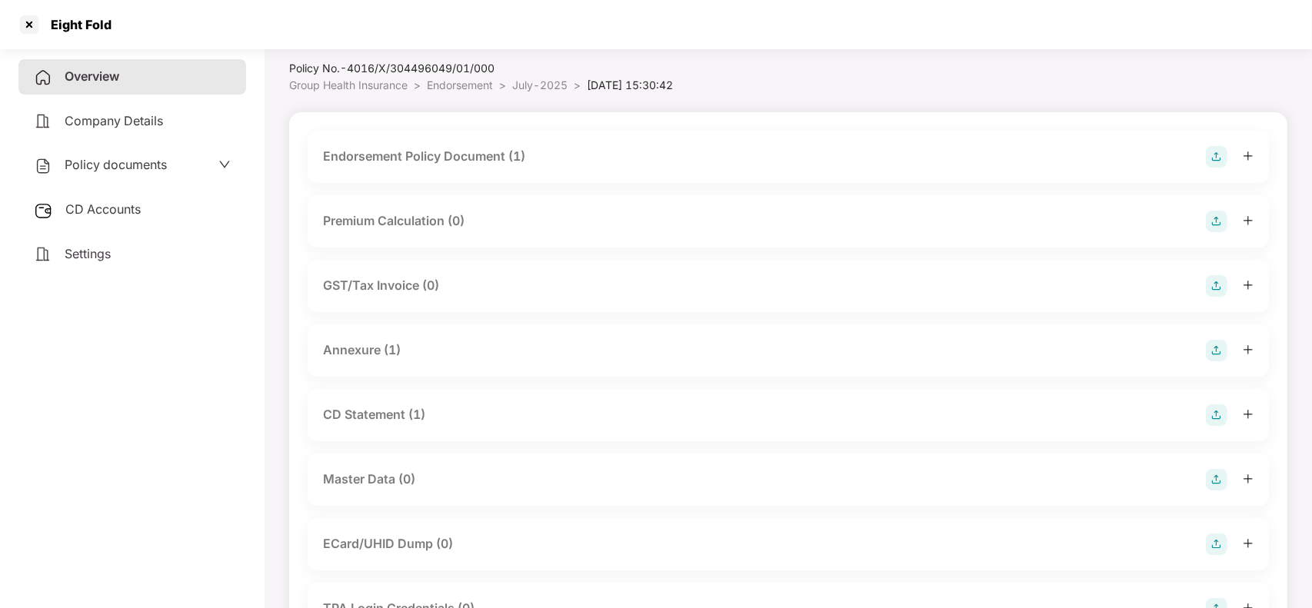
click at [391, 477] on div "Master Data (0)" at bounding box center [369, 479] width 92 height 19
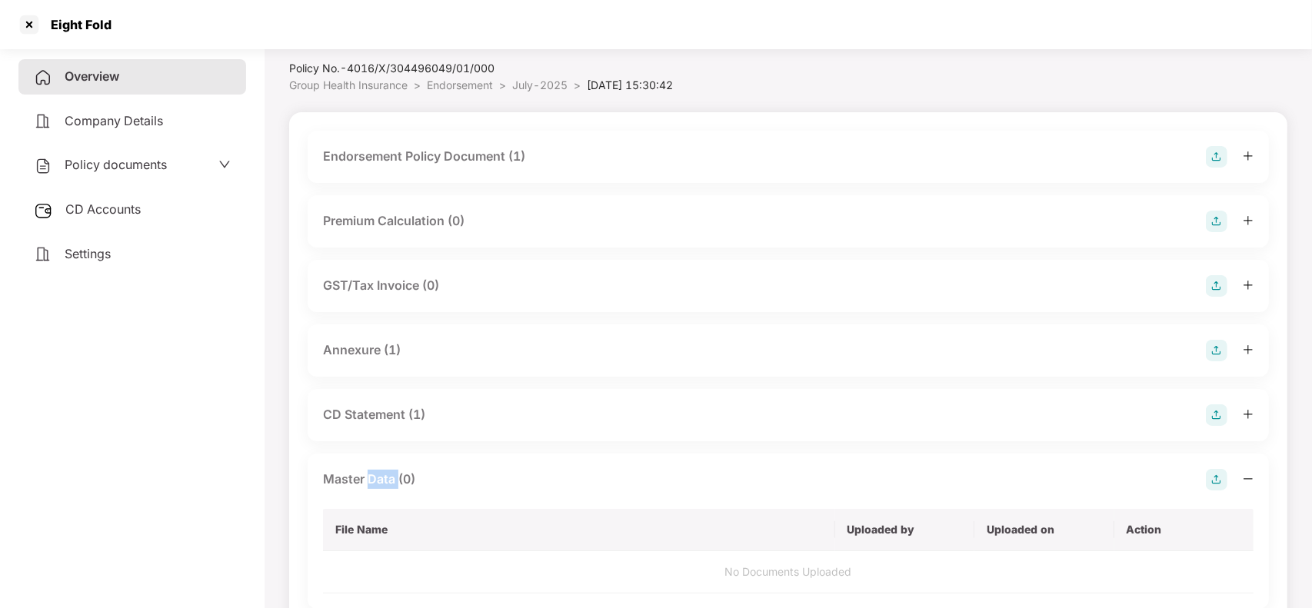
click at [391, 477] on div "Master Data (0)" at bounding box center [369, 479] width 92 height 19
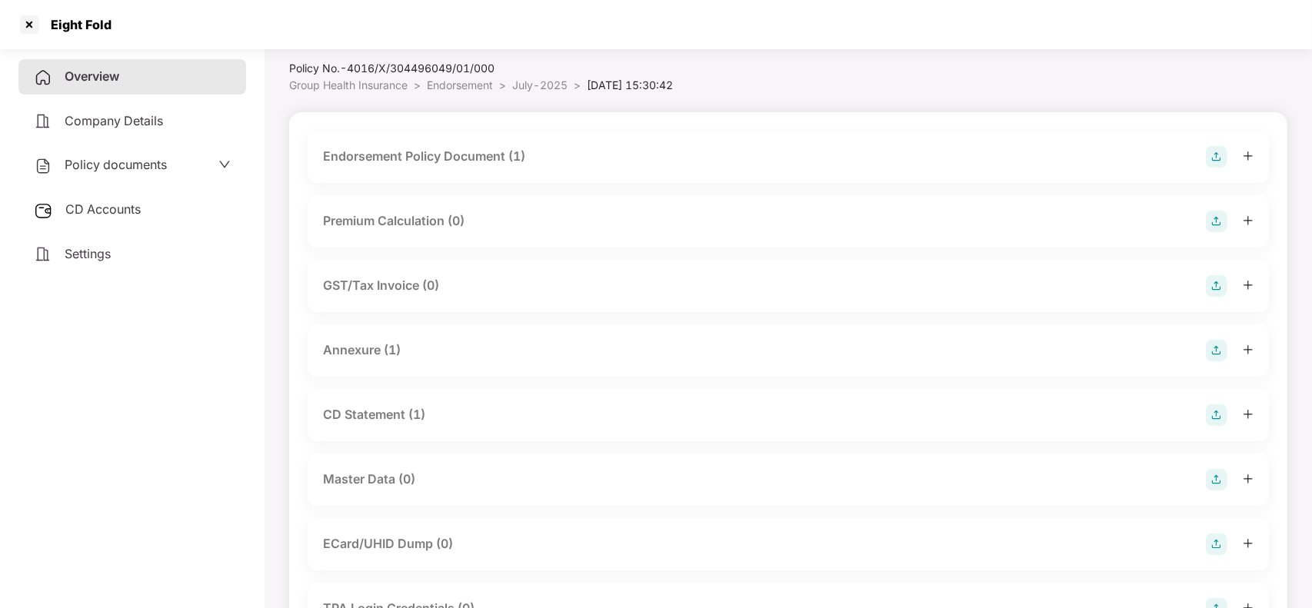
click at [436, 405] on div "CD Statement (1)" at bounding box center [788, 416] width 931 height 22
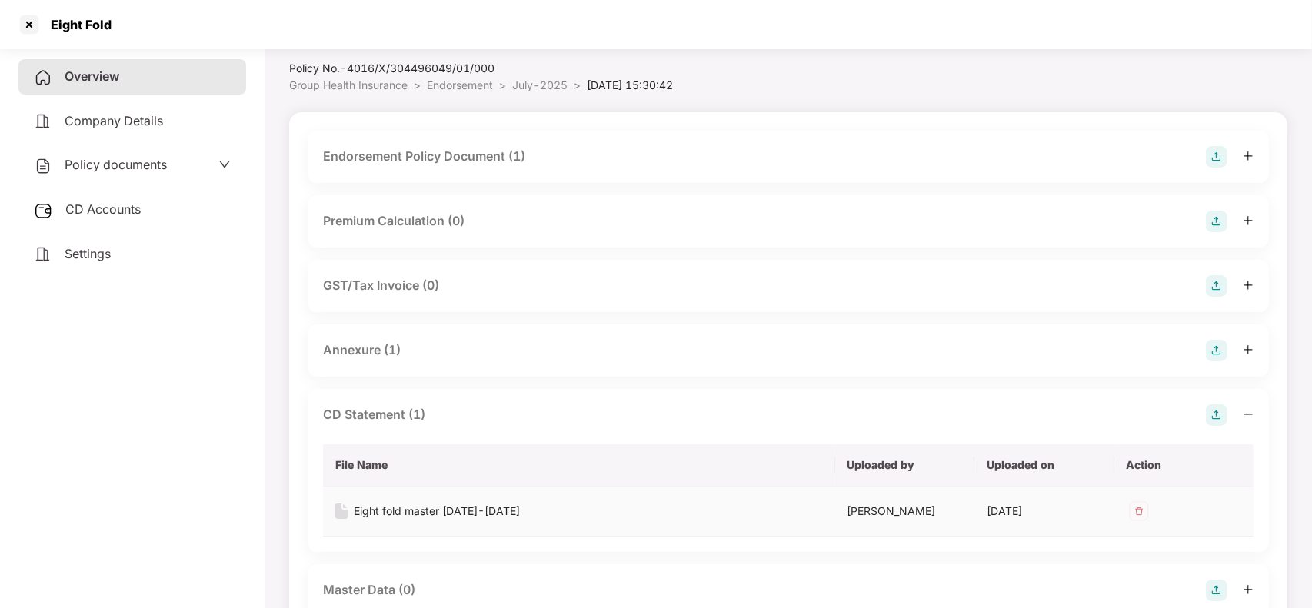
click at [429, 514] on div "Eight fold master [DATE]-[DATE]" at bounding box center [437, 511] width 166 height 17
